Goal: Task Accomplishment & Management: Complete application form

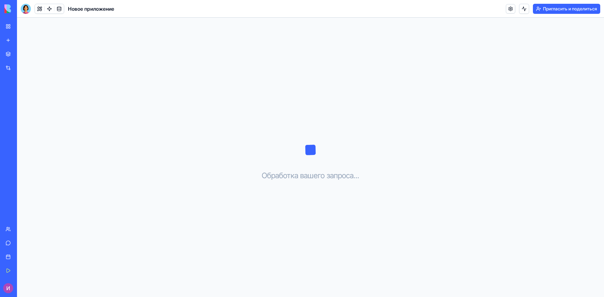
click at [23, 29] on div "Мое рабочее пространство" at bounding box center [19, 26] width 8 height 6
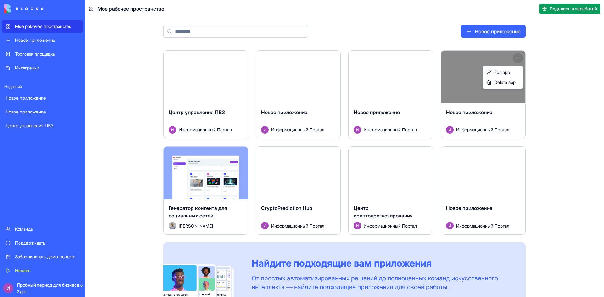
click at [519, 59] on html "Мое рабочее пространство Новое приложение Торговая площадка Интеграции Недавний…" at bounding box center [302, 148] width 604 height 297
click at [472, 81] on font "Удалить приложение" at bounding box center [480, 82] width 44 height 5
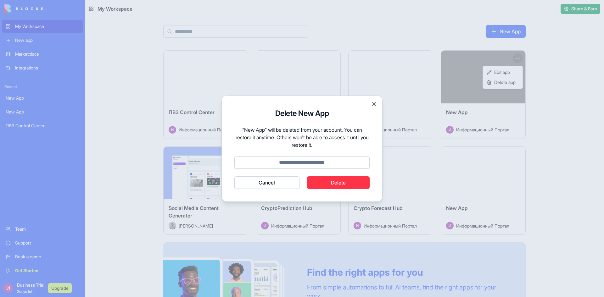
click at [297, 165] on input at bounding box center [301, 162] width 135 height 13
click at [336, 182] on button "Delete" at bounding box center [338, 182] width 63 height 13
type input "******"
click at [338, 187] on button "Delete" at bounding box center [338, 182] width 63 height 13
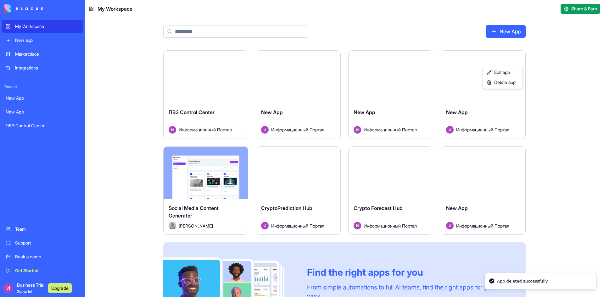
click at [577, 133] on html "My Workspace New app Marketplace Integrations Recent New App New App ПВЗ Contro…" at bounding box center [302, 148] width 604 height 297
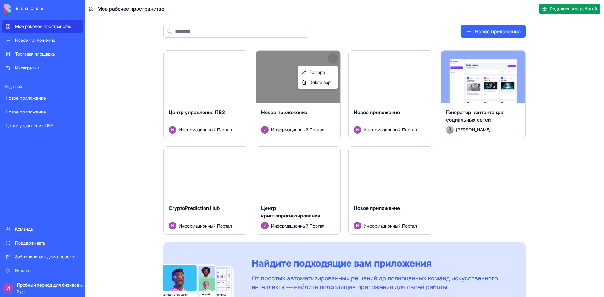
click at [332, 57] on html "Мое рабочее пространство Новое приложение Торговая площадка Интеграции Недавний…" at bounding box center [302, 148] width 604 height 297
click at [282, 82] on font "Удалить приложение" at bounding box center [295, 82] width 44 height 5
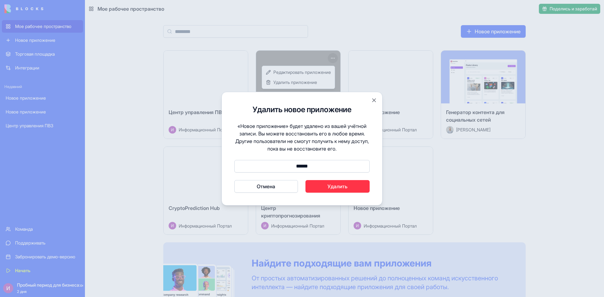
type input "******"
click at [344, 186] on font "Удалить" at bounding box center [337, 186] width 20 height 6
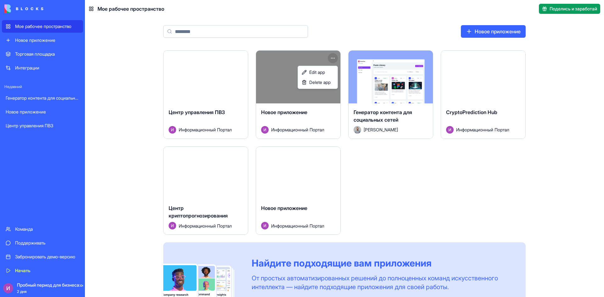
click at [333, 57] on html "Мое рабочее пространство Новое приложение Торговая площадка Интеграции Недавний…" at bounding box center [302, 148] width 604 height 297
click at [291, 85] on span "Удалить приложение" at bounding box center [295, 82] width 44 height 6
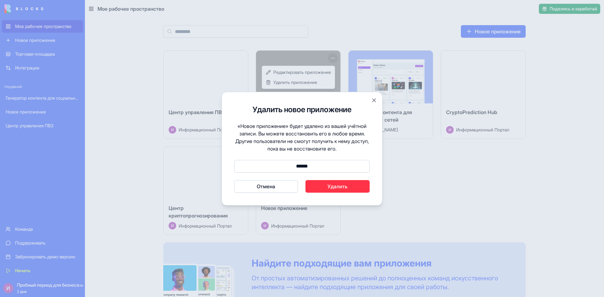
type input "******"
click at [360, 186] on button "Удалить" at bounding box center [337, 186] width 64 height 13
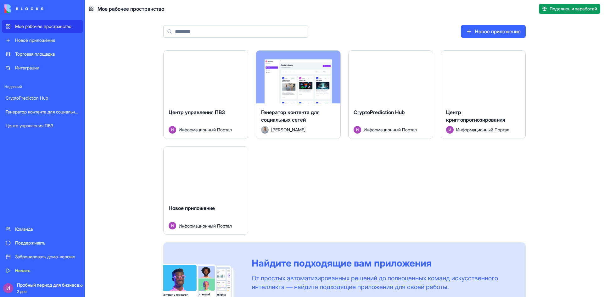
click at [507, 31] on font "Новое приложение" at bounding box center [498, 31] width 46 height 6
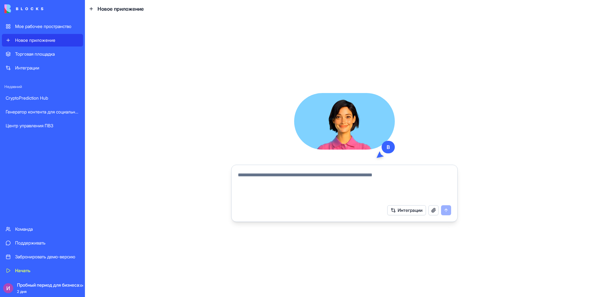
click at [432, 210] on button "button" at bounding box center [433, 210] width 10 height 10
click at [412, 212] on font "Интеграции" at bounding box center [410, 210] width 25 height 5
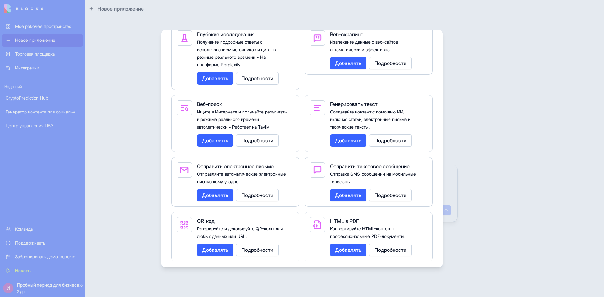
scroll to position [1086, 0]
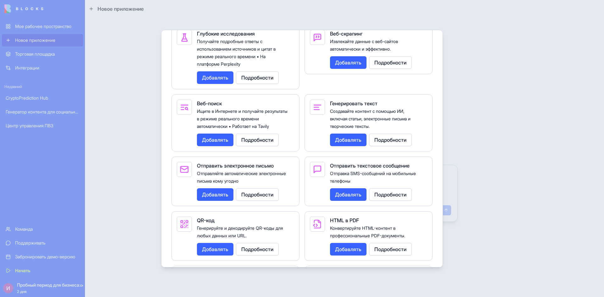
click at [217, 81] on font "Добавлять" at bounding box center [215, 78] width 26 height 6
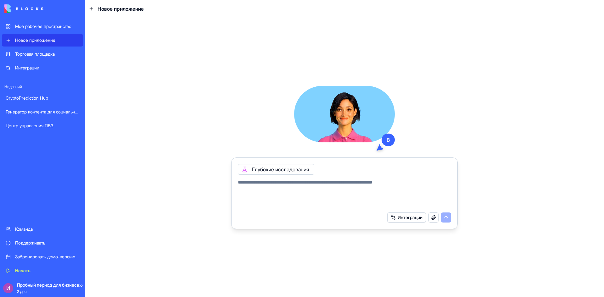
click at [435, 215] on button "button" at bounding box center [433, 218] width 10 height 10
click at [408, 216] on font "Интеграции" at bounding box center [410, 217] width 25 height 5
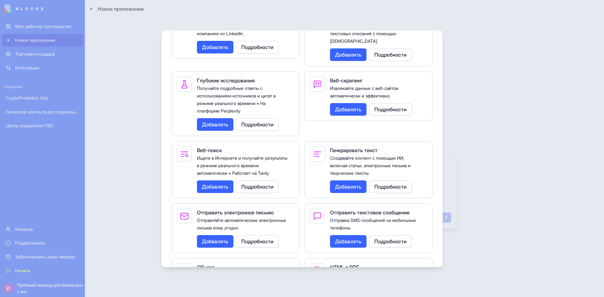
scroll to position [1039, 0]
click at [222, 190] on font "Добавлять" at bounding box center [215, 186] width 26 height 6
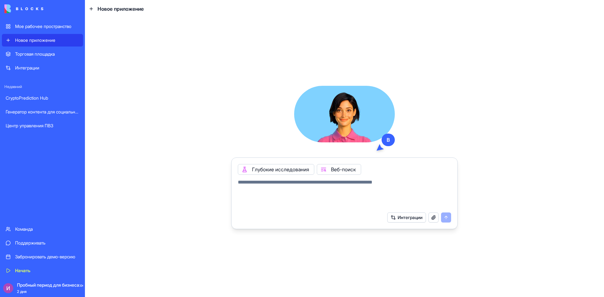
click at [434, 217] on button "button" at bounding box center [433, 218] width 10 height 10
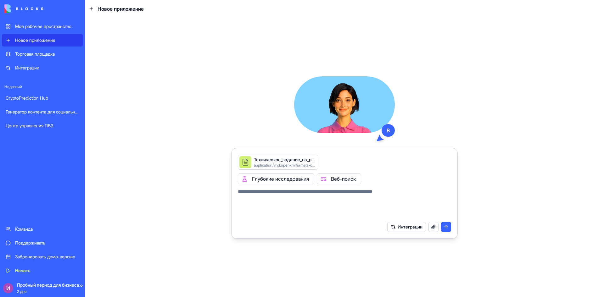
click at [415, 225] on font "Интеграции" at bounding box center [410, 226] width 25 height 5
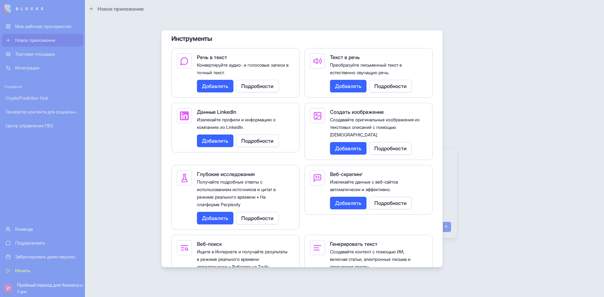
scroll to position [945, 0]
click at [352, 209] on button "Добавлять" at bounding box center [348, 203] width 36 height 13
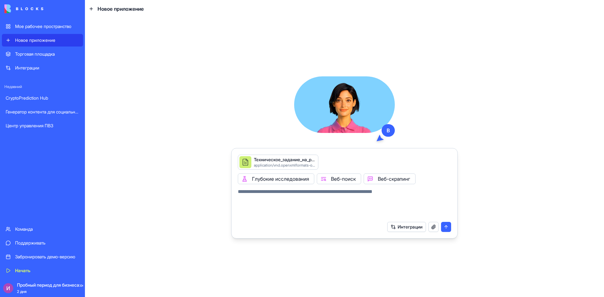
click at [385, 213] on textarea at bounding box center [344, 203] width 213 height 30
type textarea "*"
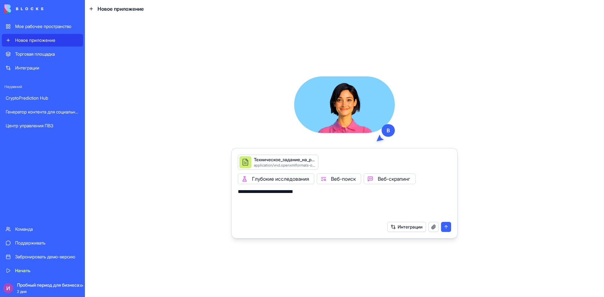
type textarea "**********"
click at [447, 226] on button "submit" at bounding box center [446, 227] width 10 height 10
